Goal: Book appointment/travel/reservation

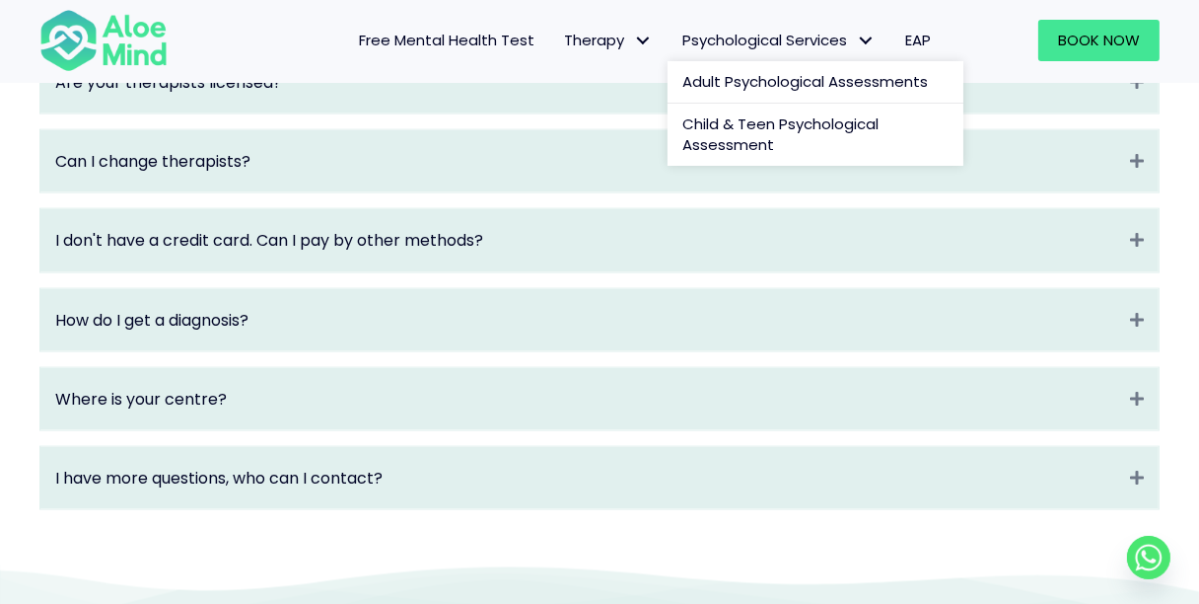
scroll to position [2794, 0]
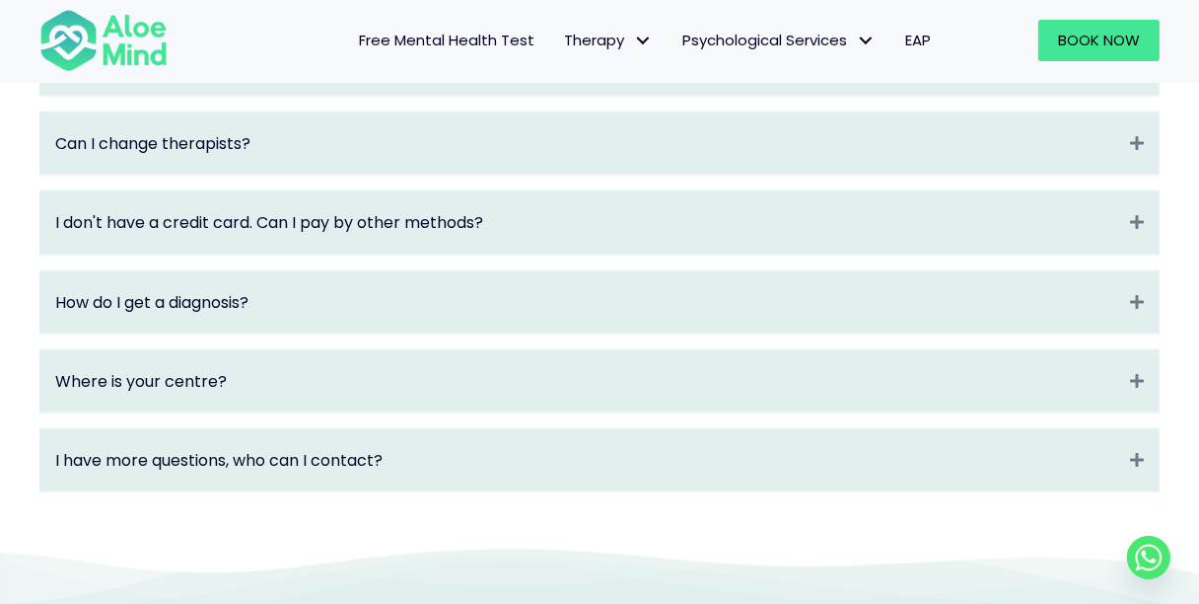
click at [526, 32] on span "Free Mental Health Test" at bounding box center [447, 40] width 176 height 21
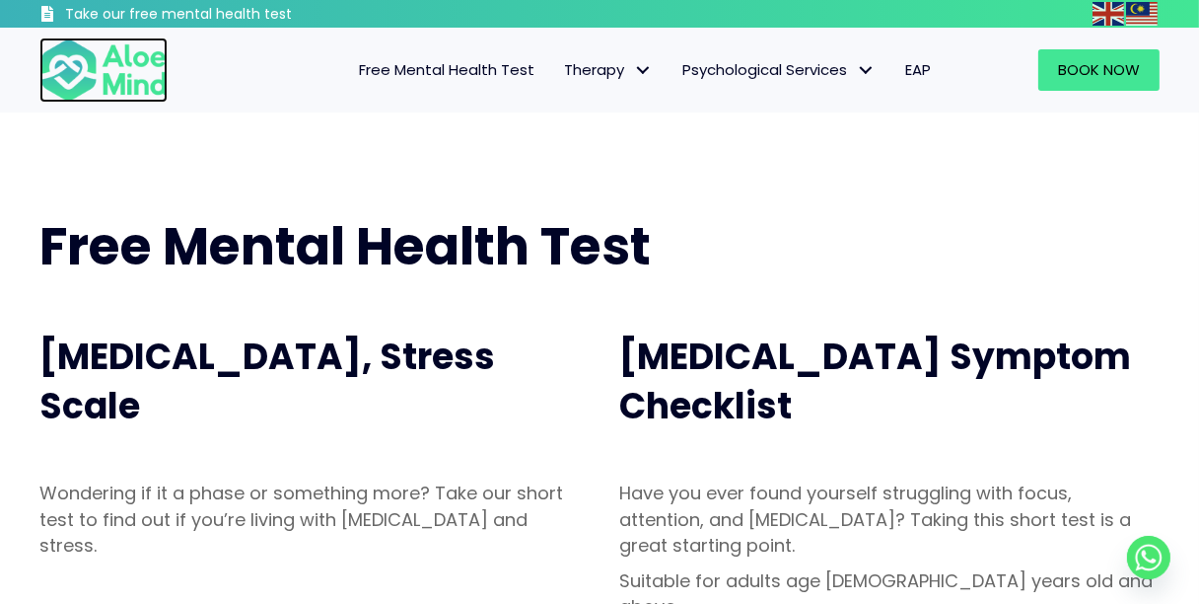
click at [130, 76] on img at bounding box center [103, 69] width 128 height 65
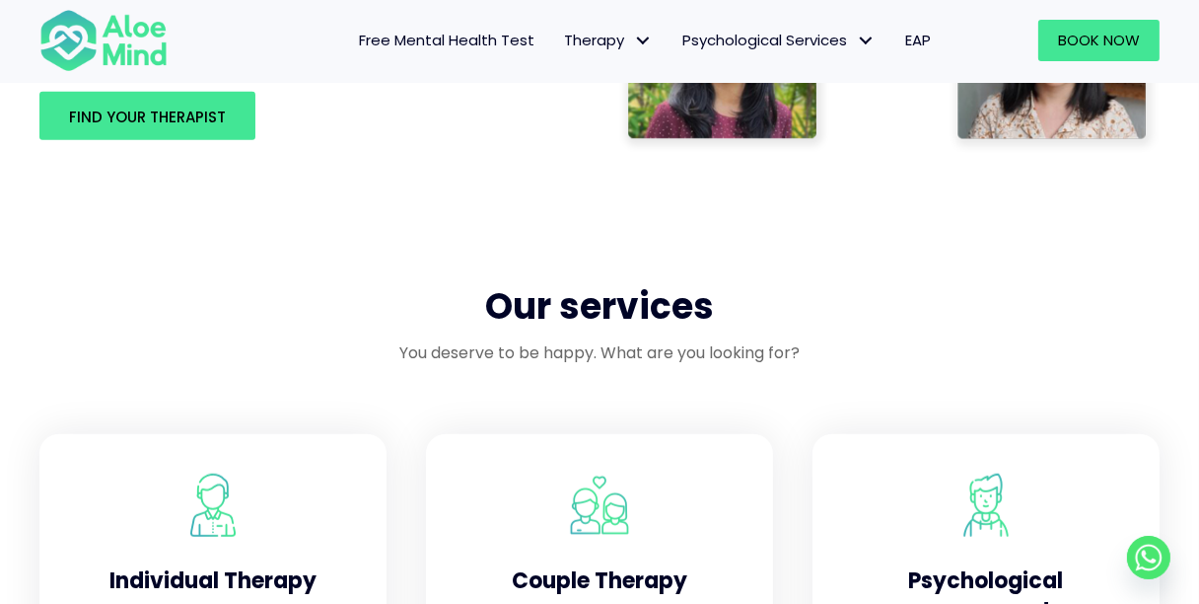
scroll to position [1413, 0]
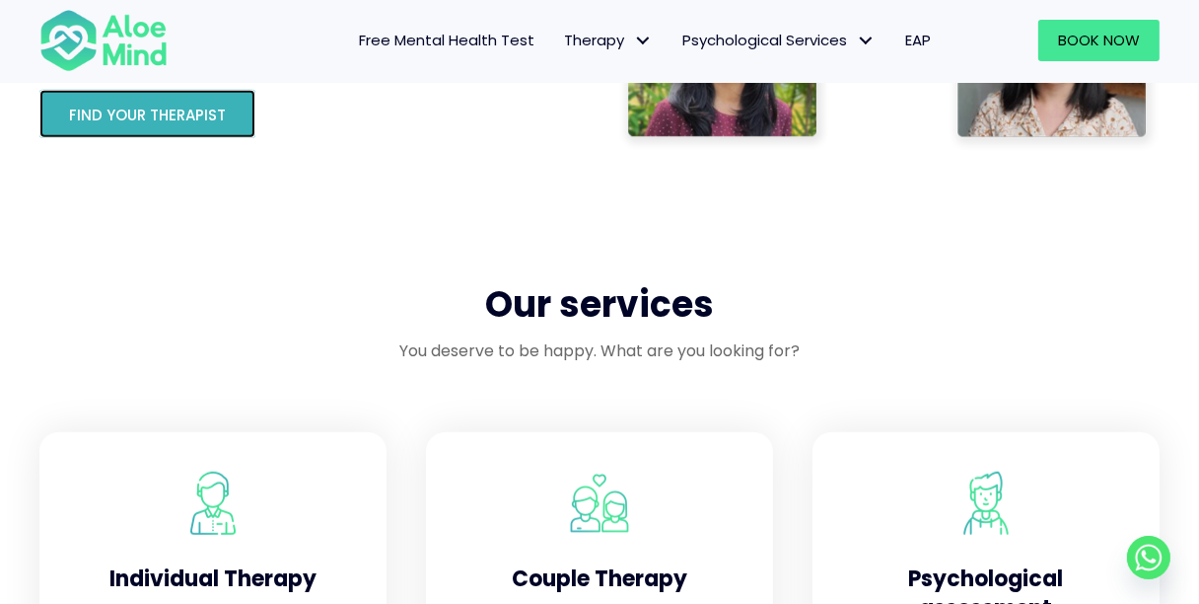
click at [147, 96] on link "Find your therapist" at bounding box center [147, 114] width 216 height 48
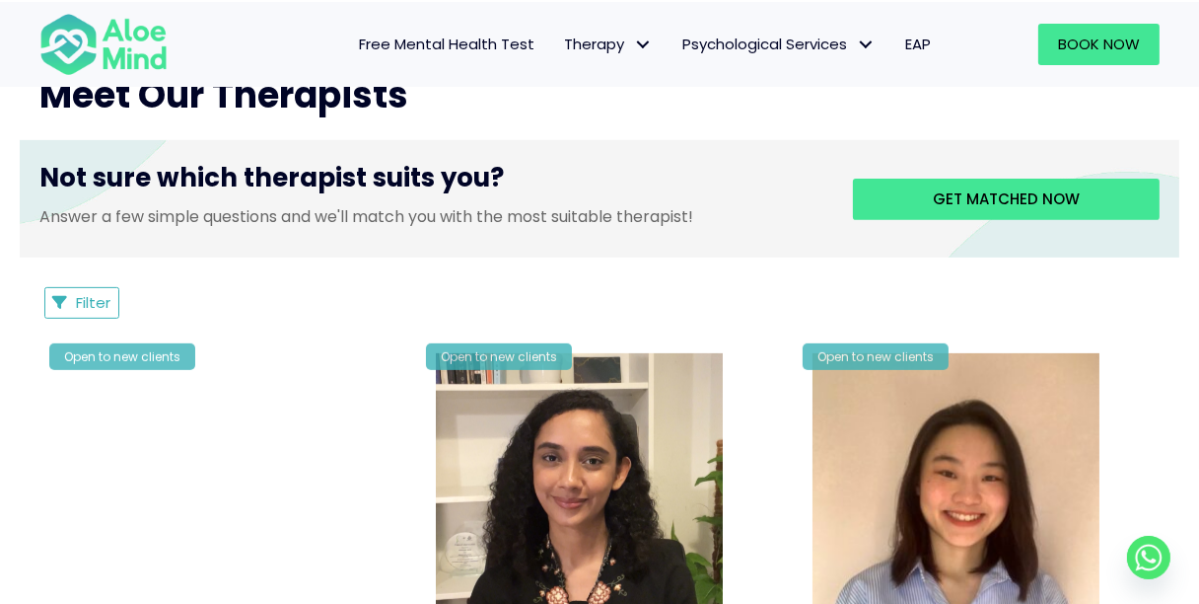
scroll to position [755, 0]
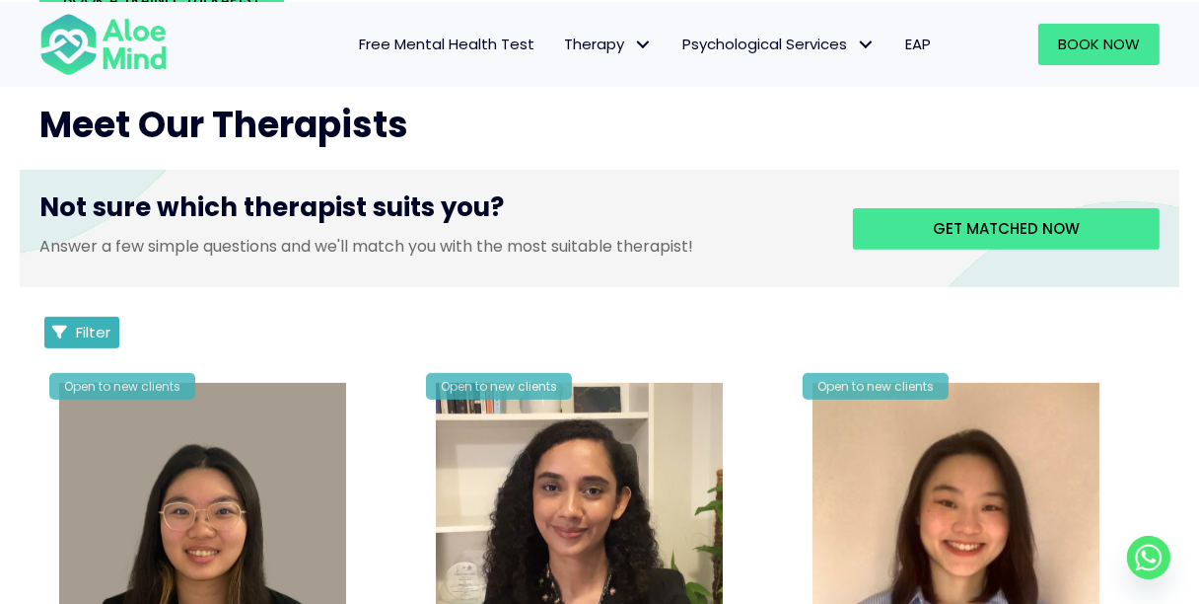
click at [112, 332] on button "Filter" at bounding box center [81, 333] width 75 height 32
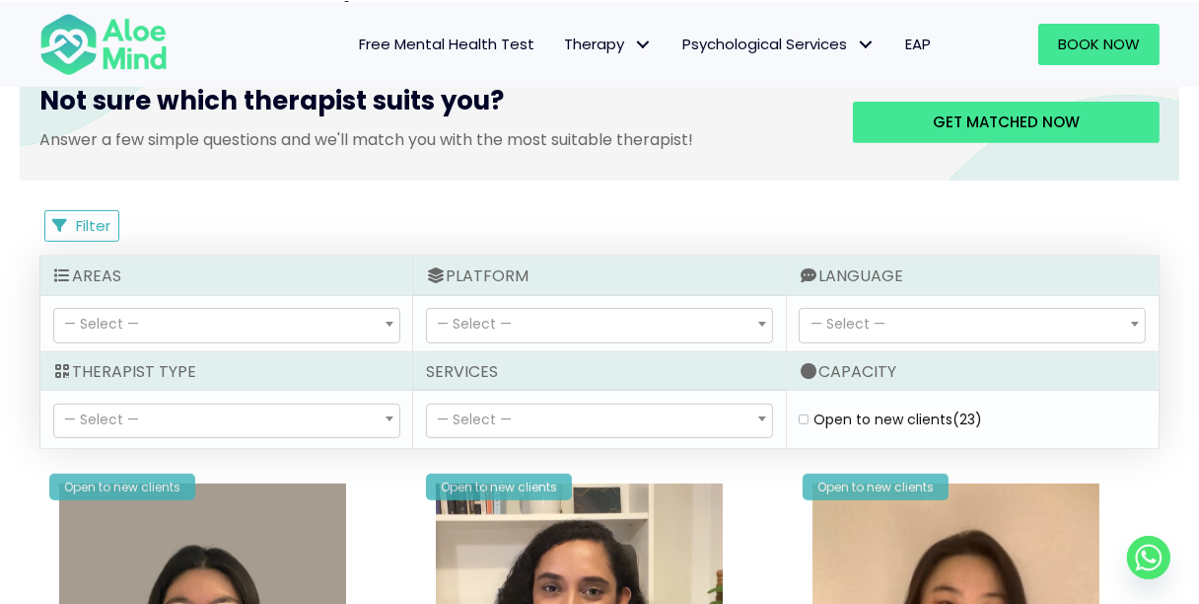
scroll to position [953, 0]
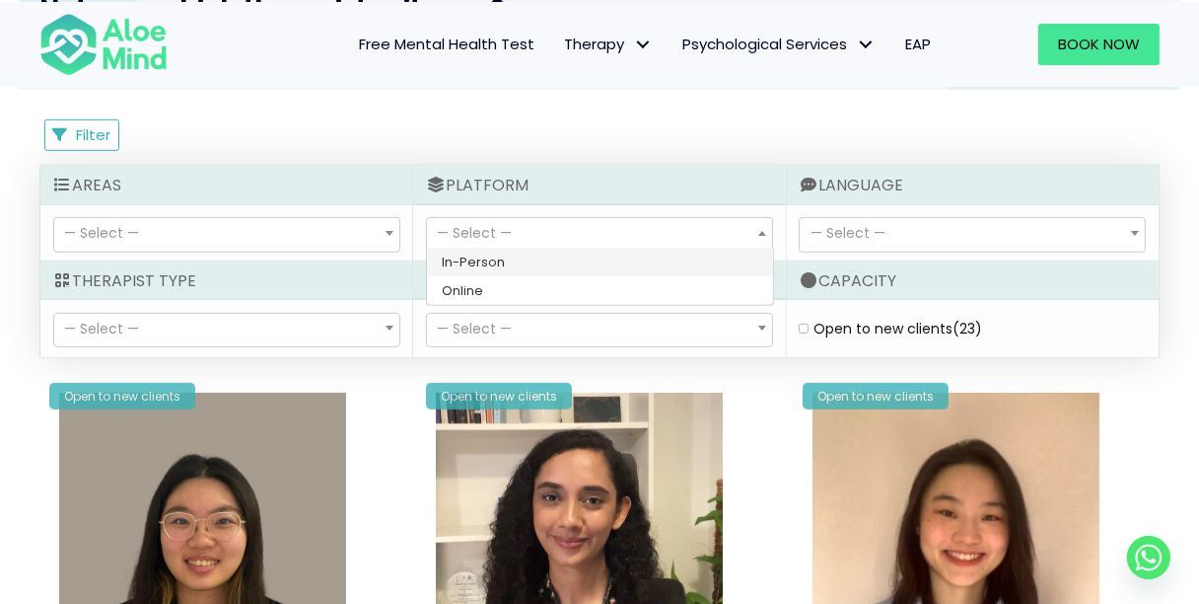
click at [540, 233] on span "— Select —" at bounding box center [599, 235] width 345 height 34
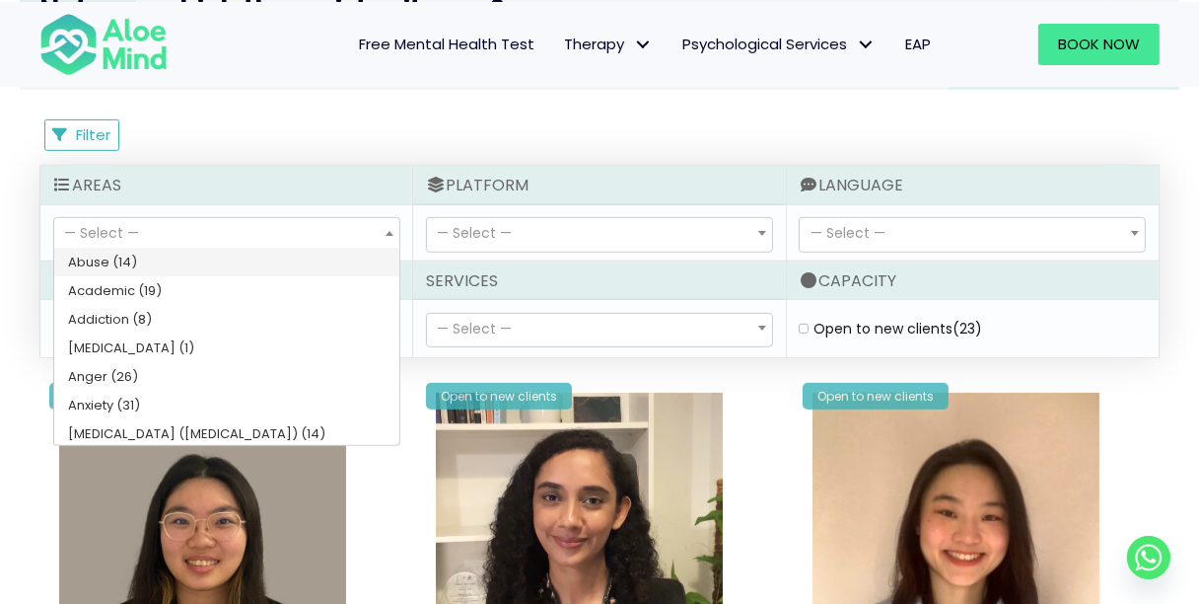
click at [363, 238] on span "— Select —" at bounding box center [226, 235] width 345 height 34
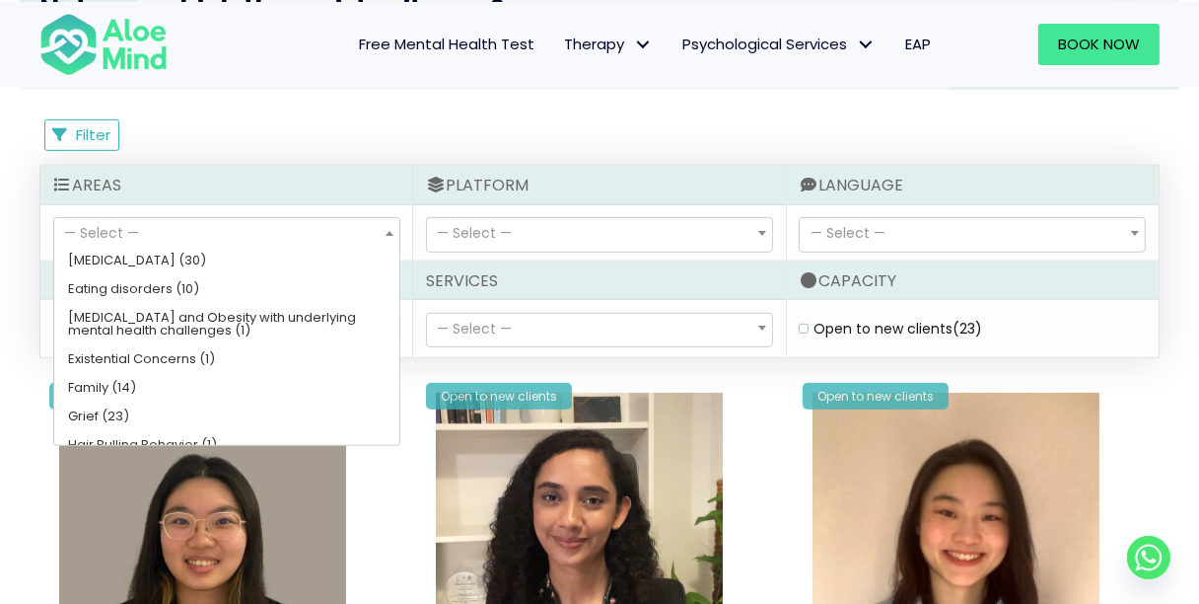
scroll to position [394, 0]
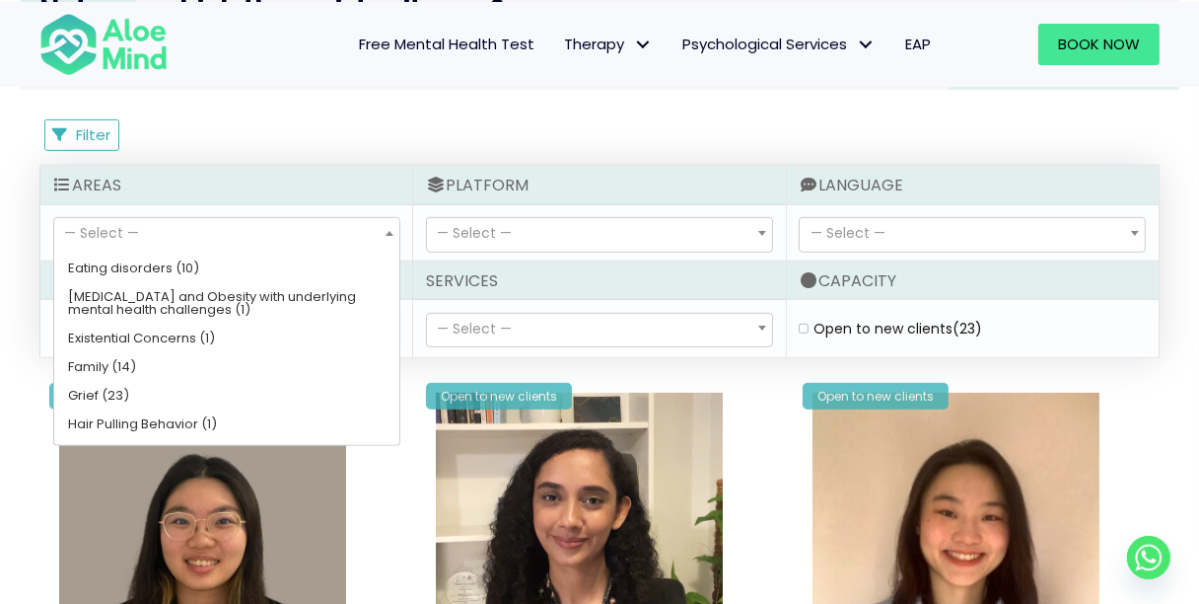
click at [331, 134] on div "Filter Filter Sort by: Newclient (desc) Listing Description Newclient" at bounding box center [599, 135] width 1120 height 32
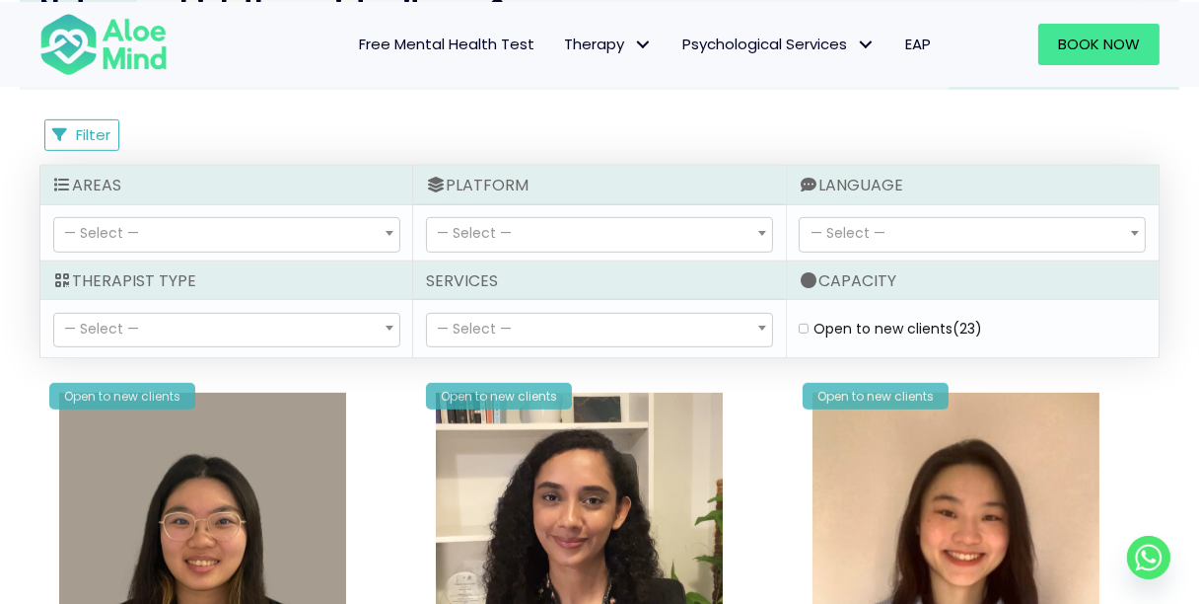
click at [979, 223] on span "— Select —" at bounding box center [972, 235] width 345 height 34
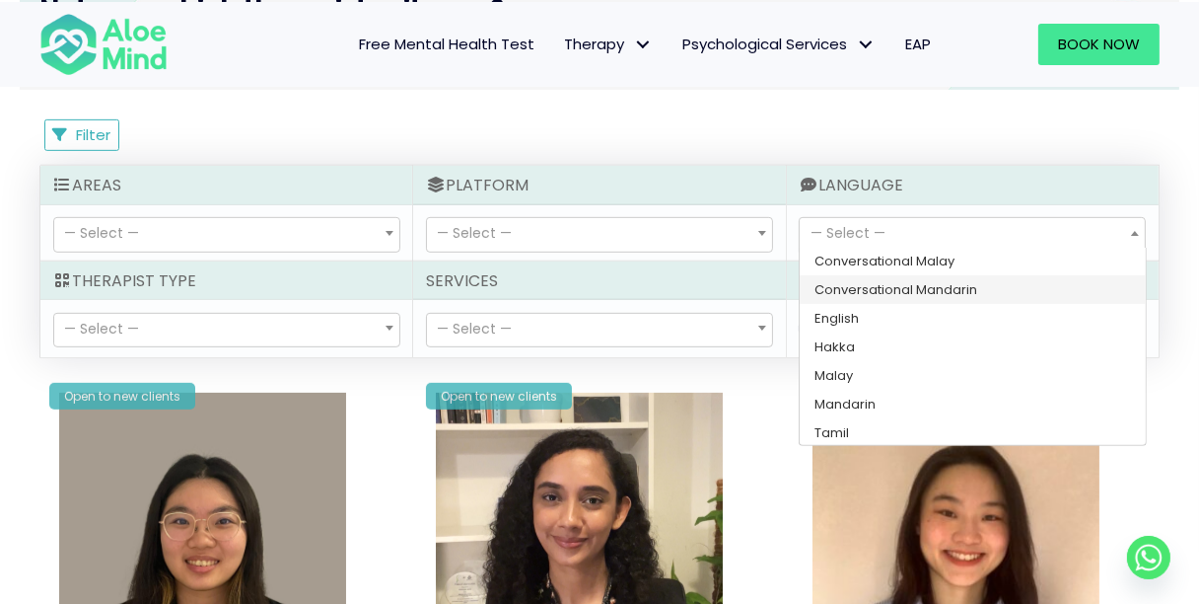
scroll to position [59, 0]
select select "183"
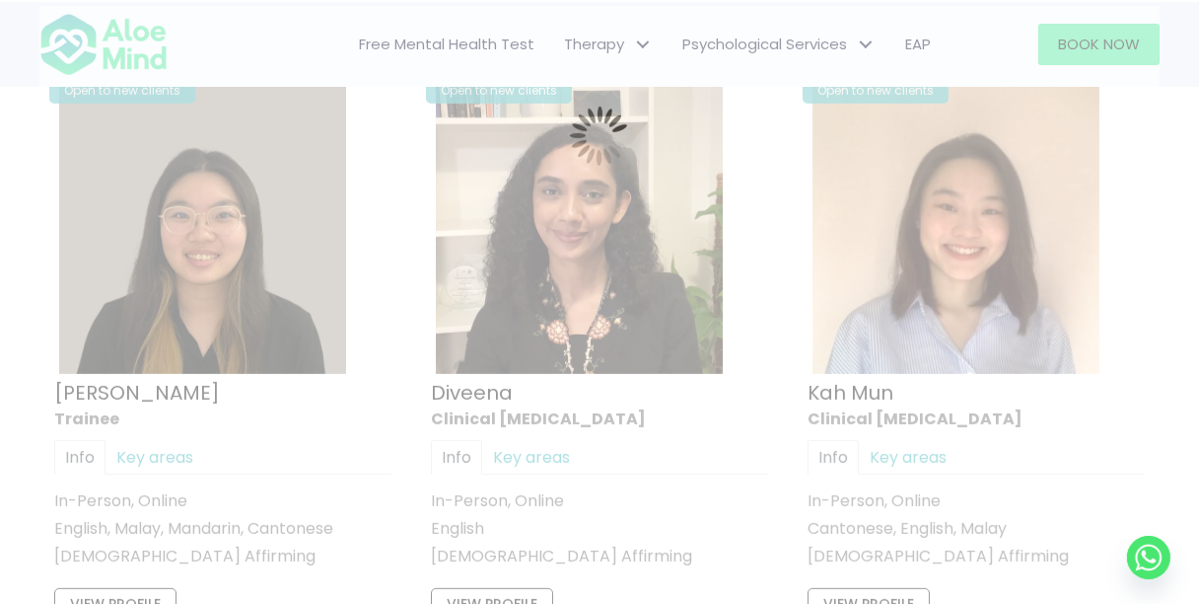
scroll to position [1068, 0]
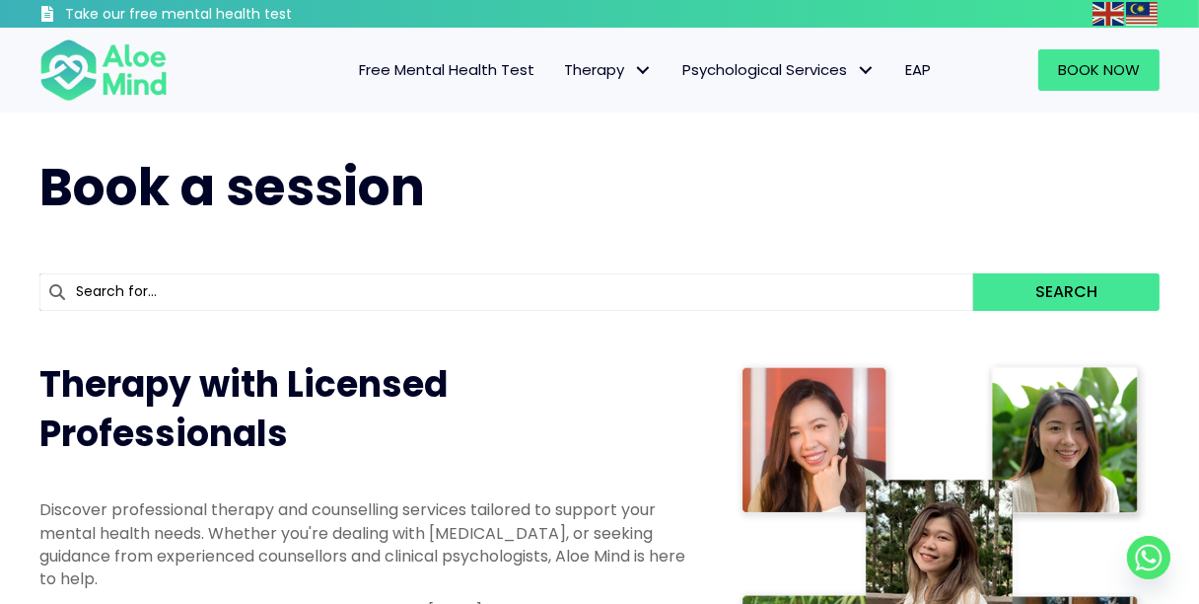
click at [676, 255] on div "Search" at bounding box center [600, 292] width 1160 height 97
click at [678, 269] on div "Search" at bounding box center [599, 291] width 1120 height 57
click at [679, 278] on input "text" at bounding box center [506, 291] width 934 height 37
click at [703, 233] on div "Book a session" at bounding box center [600, 187] width 1160 height 111
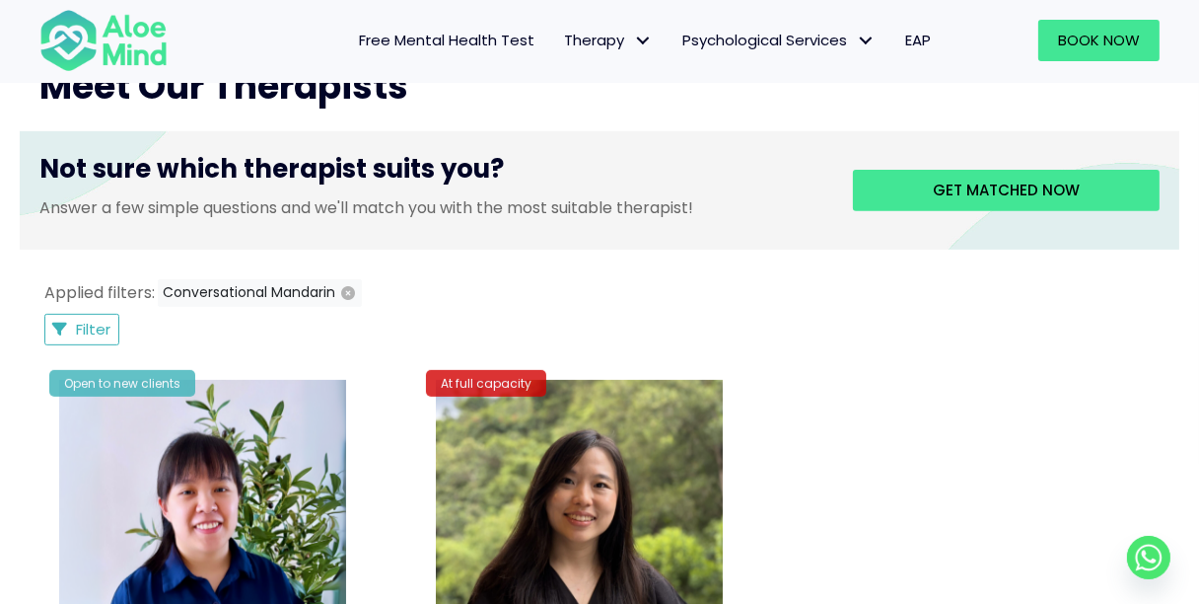
scroll to position [821, 0]
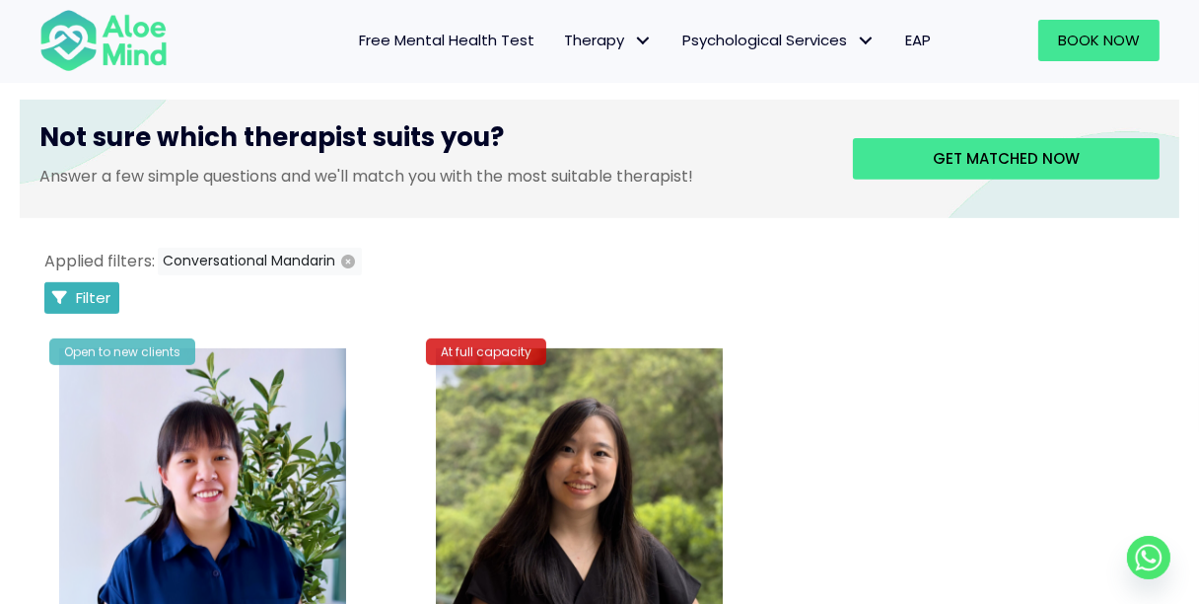
click at [74, 298] on button "Filter" at bounding box center [81, 298] width 75 height 32
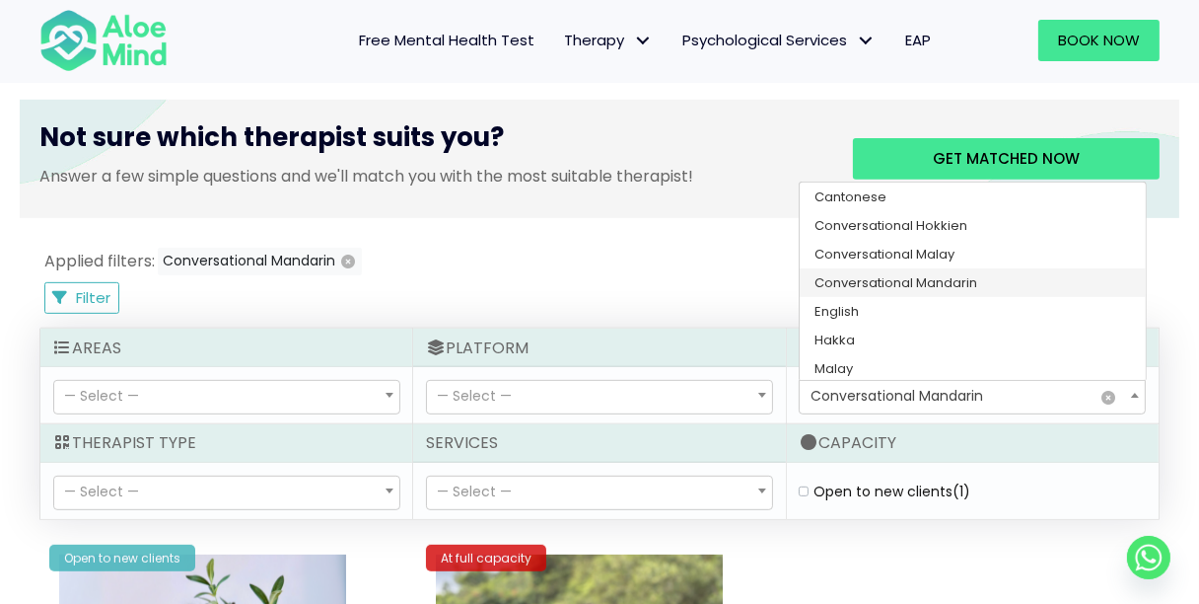
click at [924, 397] on span "Conversational Mandarin" at bounding box center [897, 396] width 173 height 20
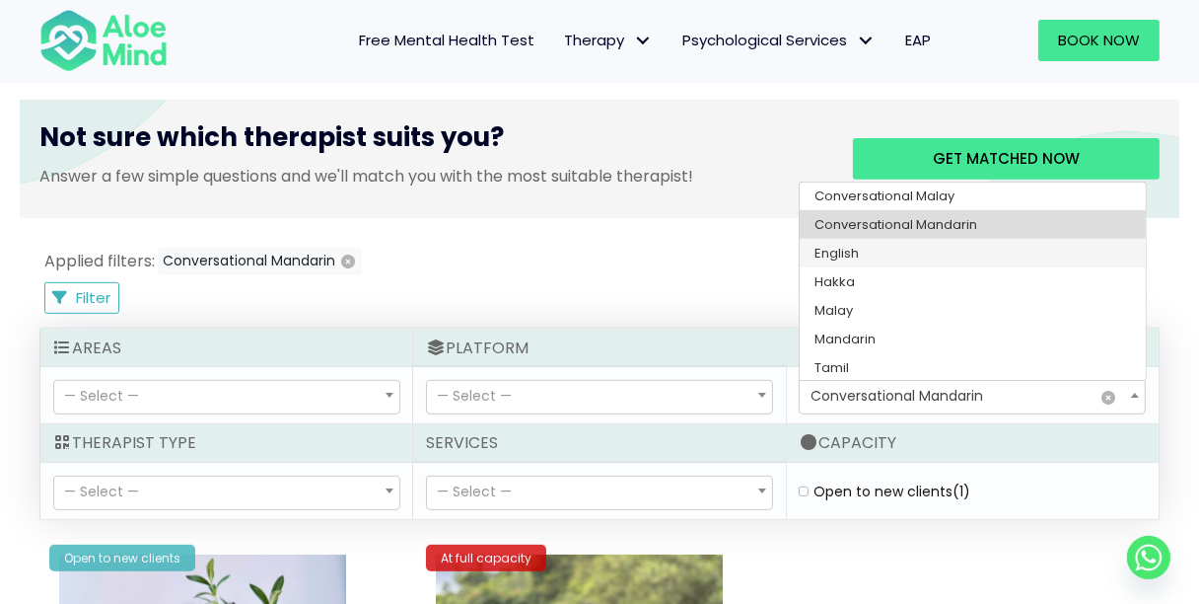
scroll to position [60, 0]
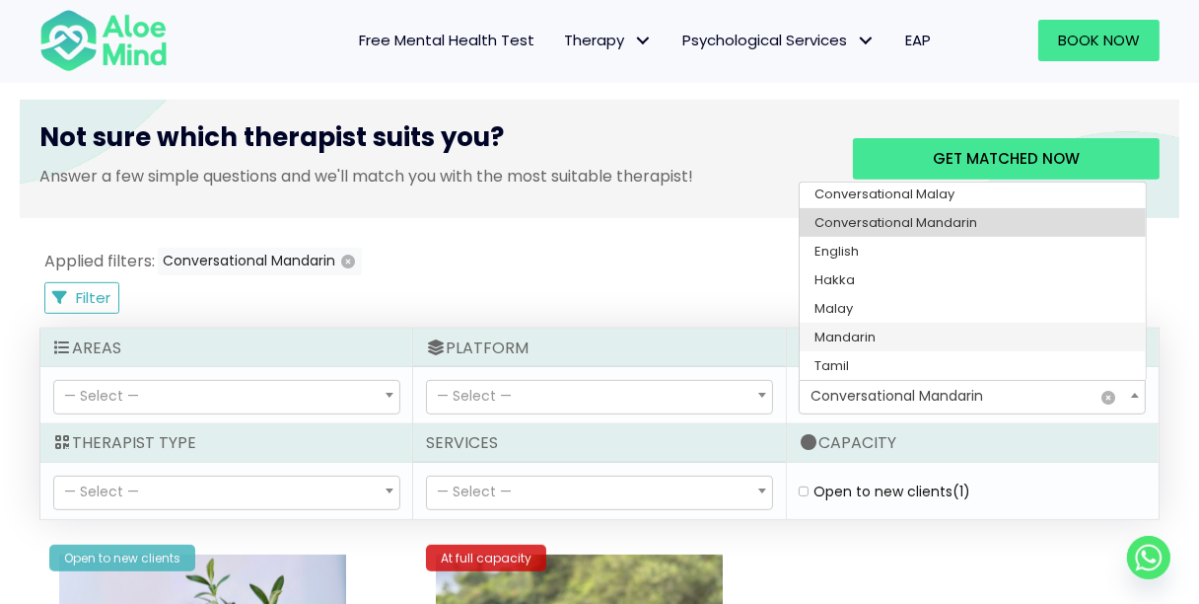
select select "142"
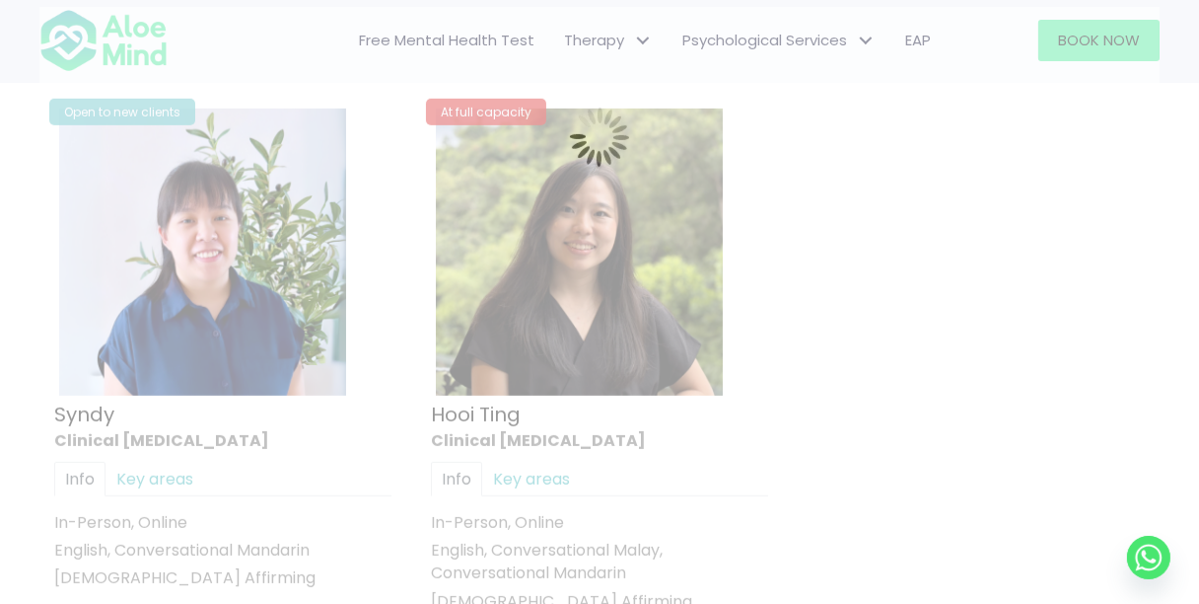
scroll to position [1068, 0]
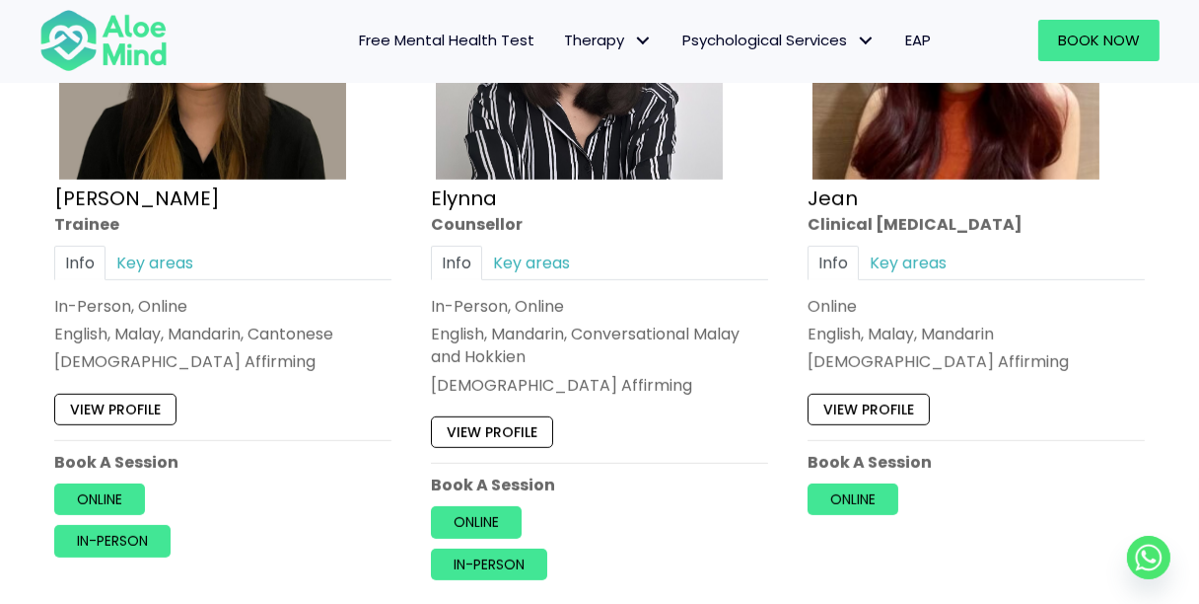
scroll to position [1331, 0]
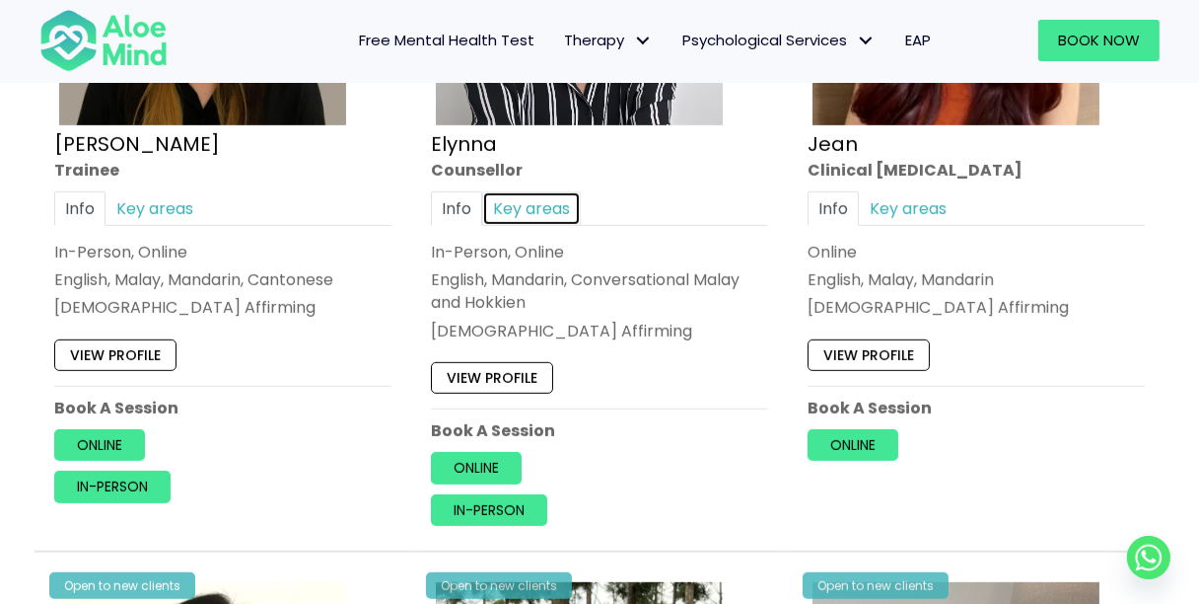
click at [533, 214] on link "Key areas" at bounding box center [531, 208] width 99 height 35
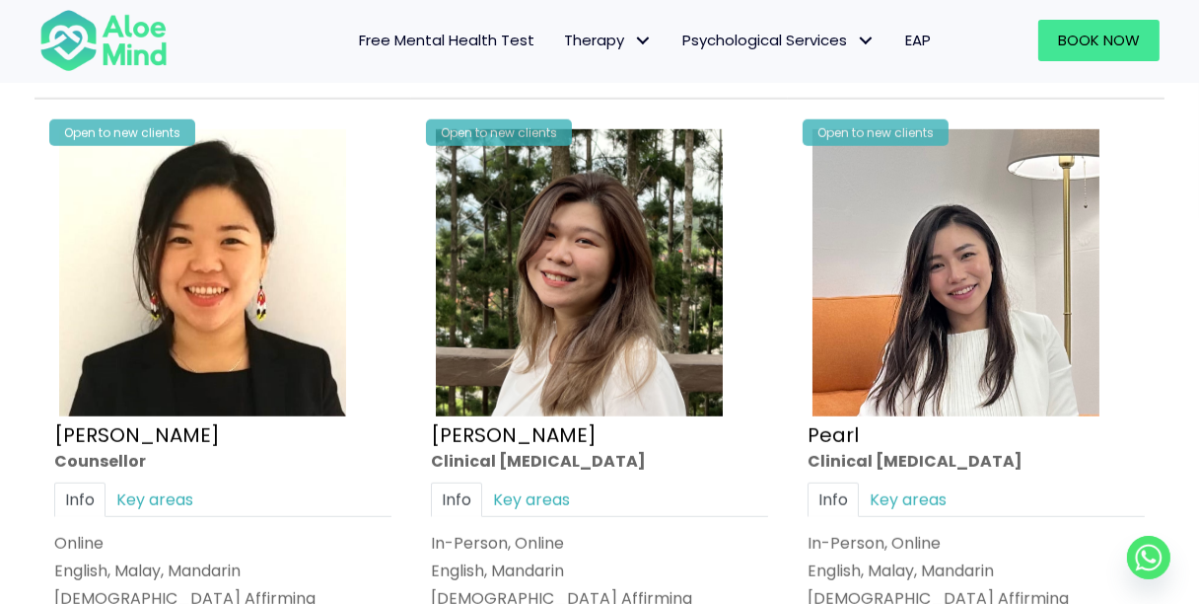
scroll to position [1791, 0]
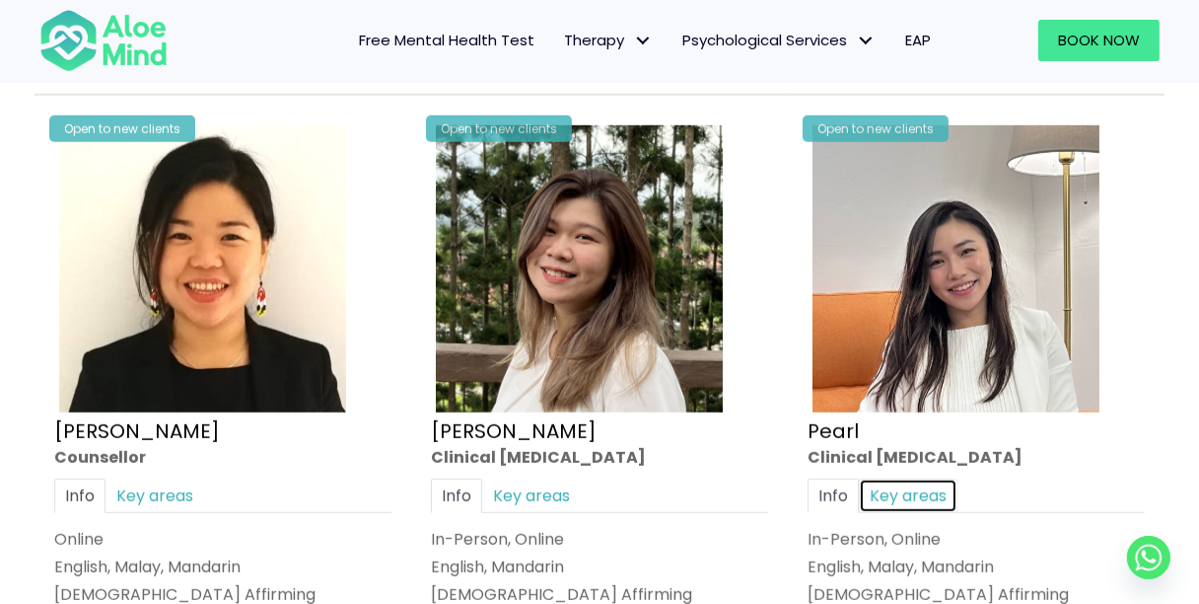
click at [927, 478] on link "Key areas" at bounding box center [908, 495] width 99 height 35
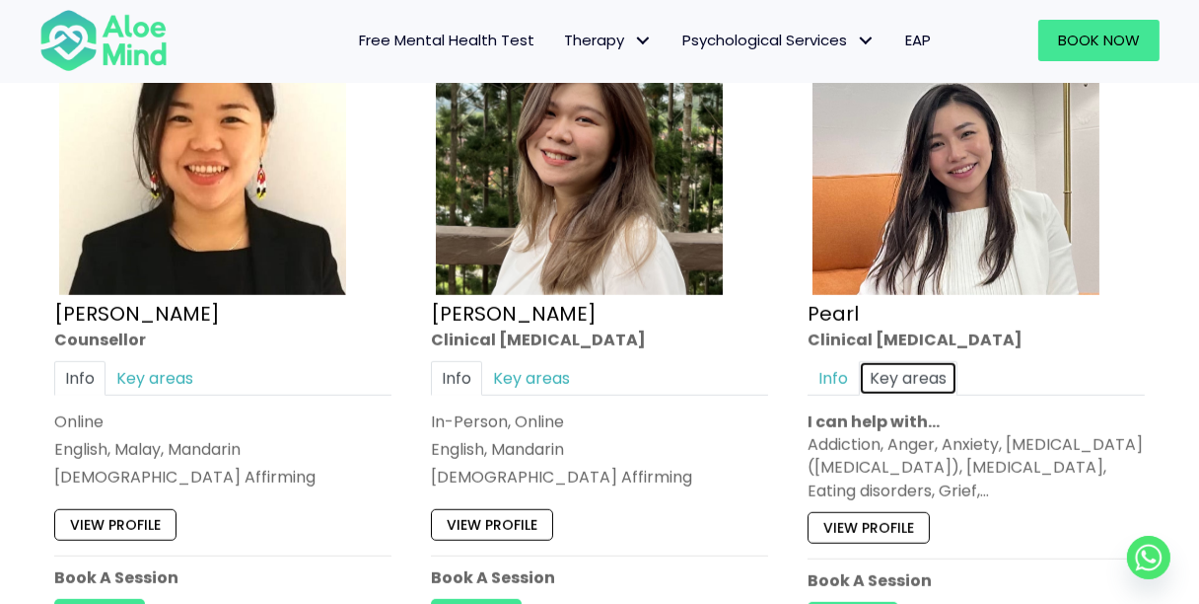
scroll to position [1824, 0]
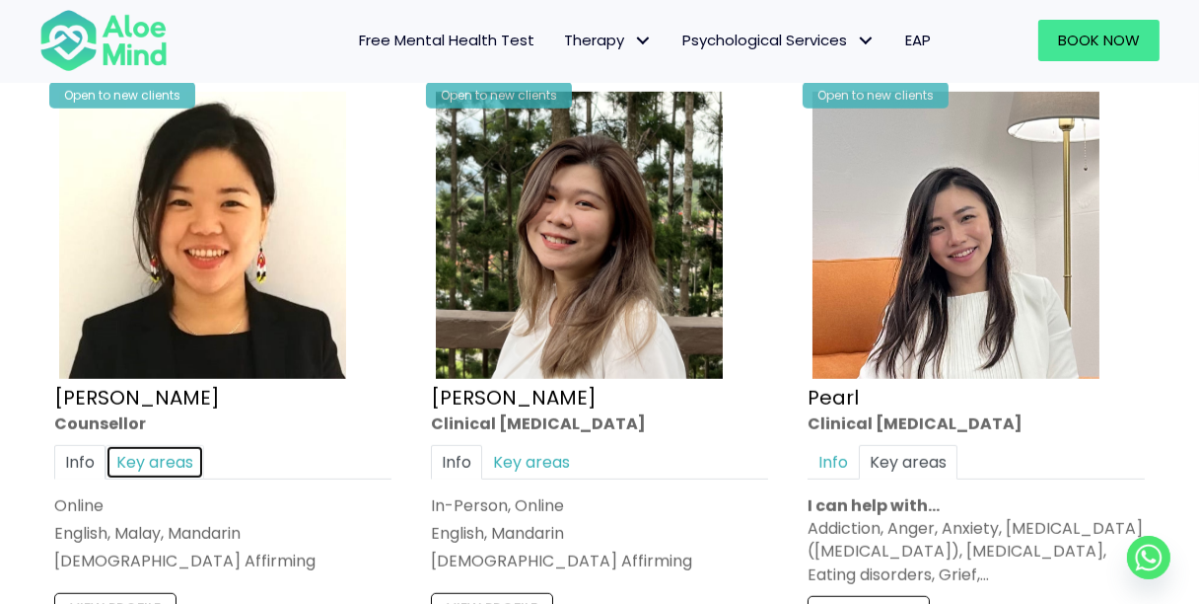
click at [144, 445] on link "Key areas" at bounding box center [155, 462] width 99 height 35
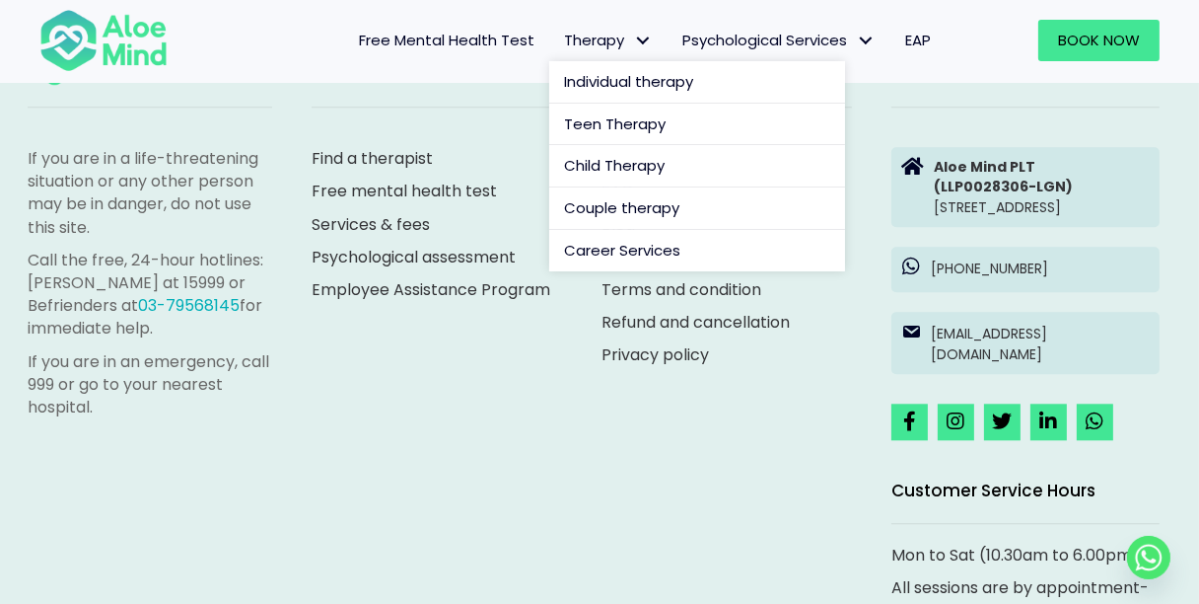
scroll to position [4980, 0]
